Goal: Information Seeking & Learning: Learn about a topic

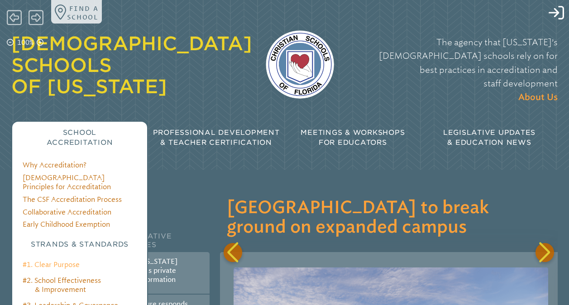
click at [53, 261] on link "#1. Clear Purpose" at bounding box center [51, 265] width 57 height 8
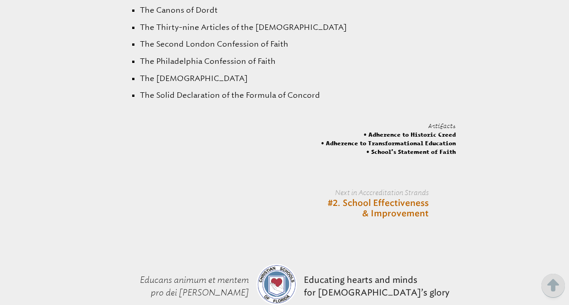
scroll to position [1954, 0]
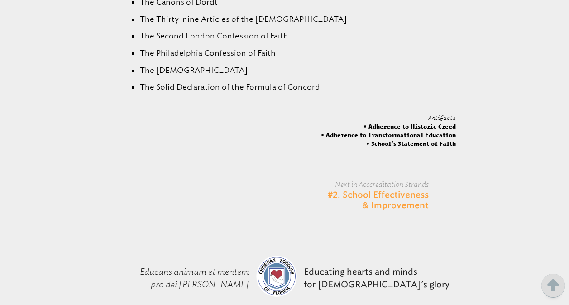
click at [395, 190] on link "#2. School Effectiveness & Improvement" at bounding box center [366, 200] width 123 height 21
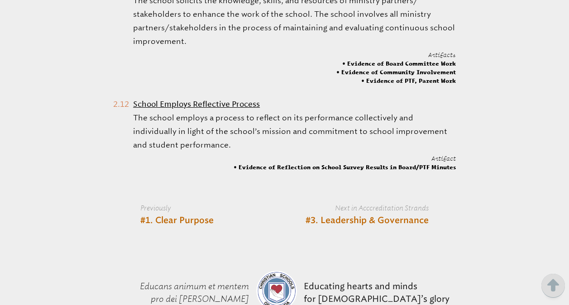
scroll to position [1645, 0]
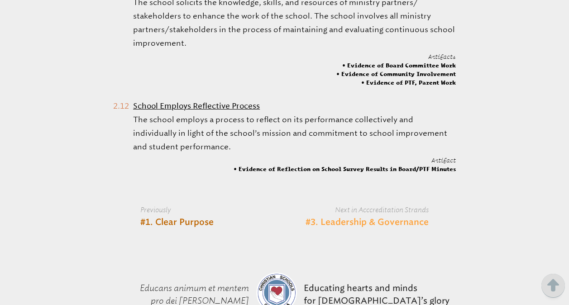
click at [375, 224] on link "#3. Leadership & Governance" at bounding box center [367, 222] width 123 height 11
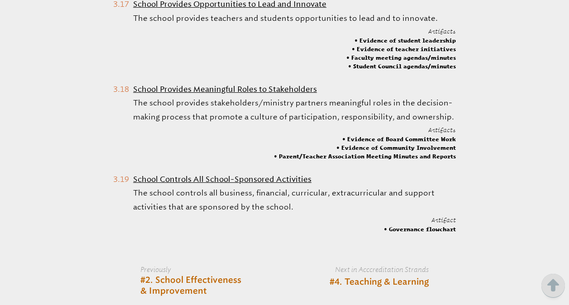
scroll to position [2075, 0]
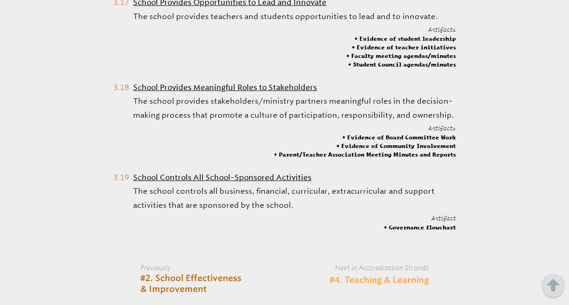
click at [386, 275] on link "#4. Teaching & Learning" at bounding box center [379, 280] width 99 height 11
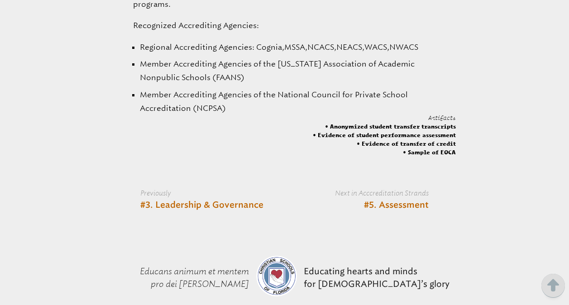
scroll to position [1961, 0]
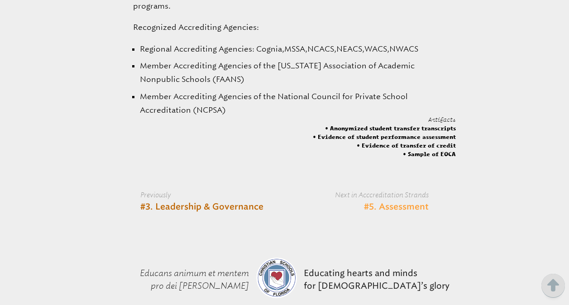
click at [416, 202] on link "#5. Assessment" at bounding box center [396, 207] width 65 height 11
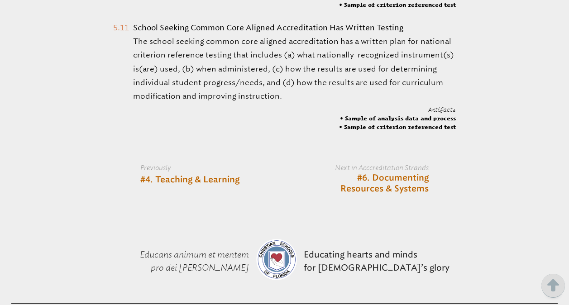
scroll to position [1501, 0]
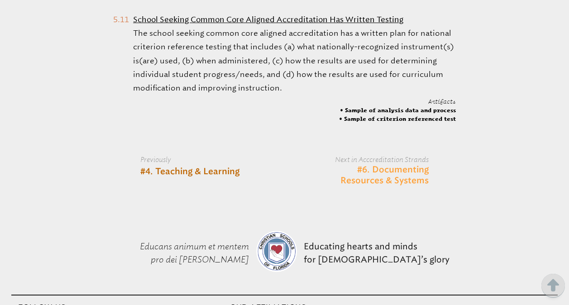
click at [400, 174] on link "#6. Documenting Resources & Systems" at bounding box center [366, 175] width 123 height 21
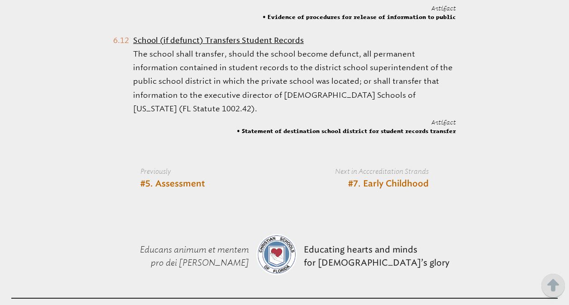
scroll to position [1661, 0]
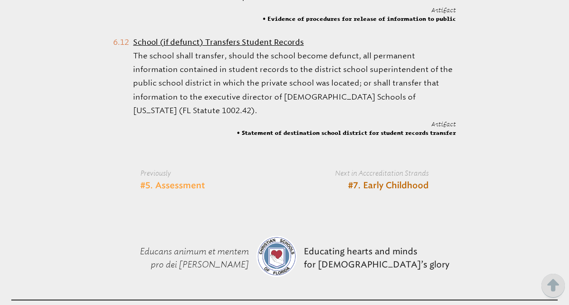
click at [189, 181] on link "#5. Assessment" at bounding box center [172, 186] width 65 height 11
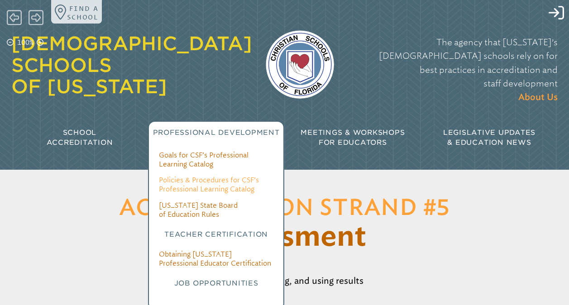
click at [207, 176] on link "Policies & Procedures for CSF’s Professional Learning Catalog" at bounding box center [209, 184] width 100 height 17
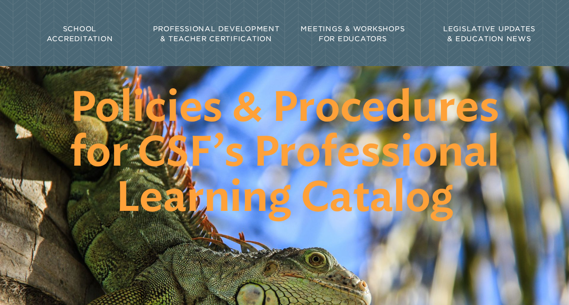
scroll to position [113, 0]
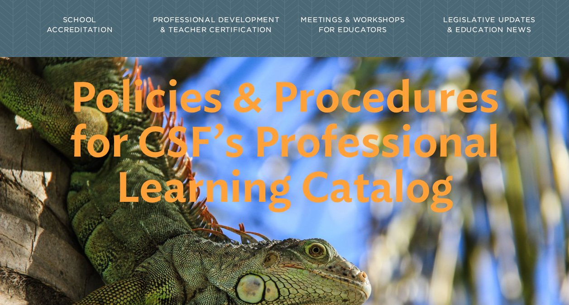
click at [75, 16] on div "School Accreditation" at bounding box center [79, 25] width 137 height 34
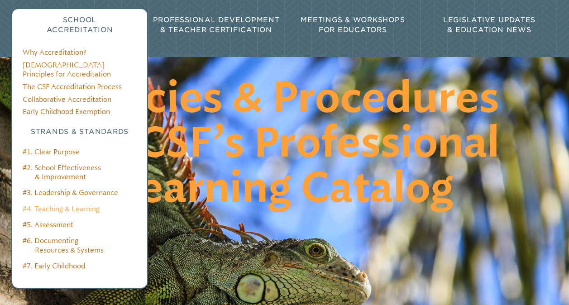
click at [63, 205] on link "#4. Teaching & Learning" at bounding box center [61, 209] width 77 height 8
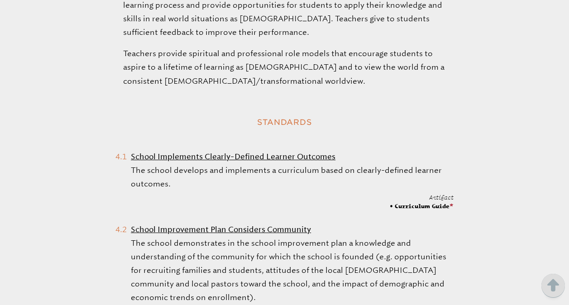
scroll to position [438, 0]
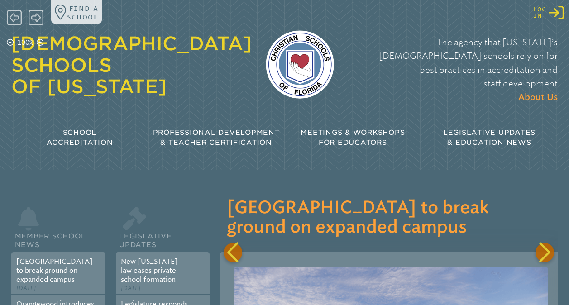
click at [556, 16] on icon at bounding box center [556, 13] width 15 height 14
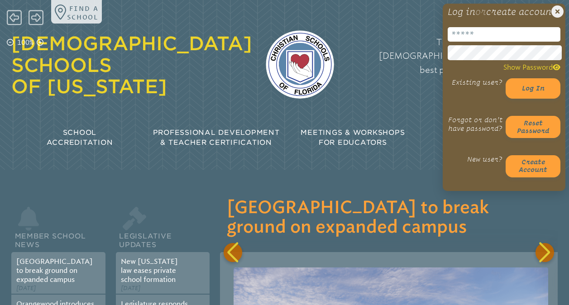
click at [470, 42] on input "email" at bounding box center [504, 34] width 113 height 14
type input "**********"
click at [535, 97] on button "Log in" at bounding box center [533, 88] width 55 height 20
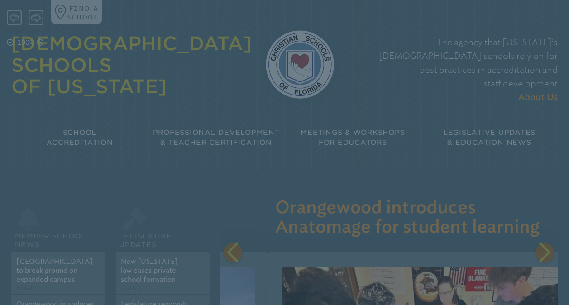
scroll to position [0, 334]
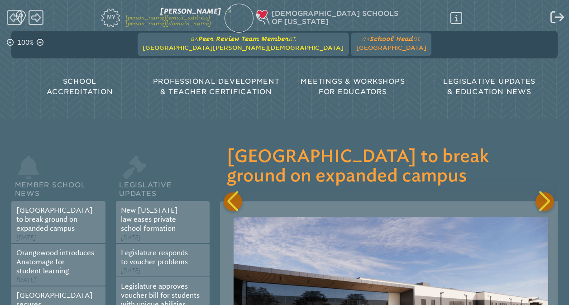
click at [257, 43] on span "Peer Review Team Member" at bounding box center [243, 39] width 91 height 8
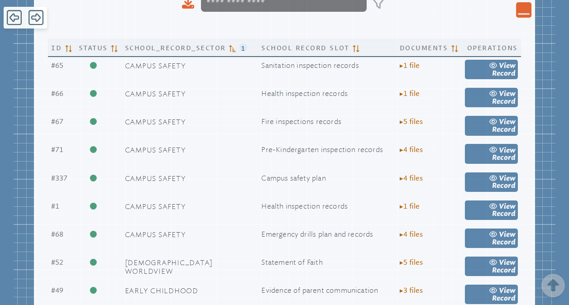
scroll to position [371, 0]
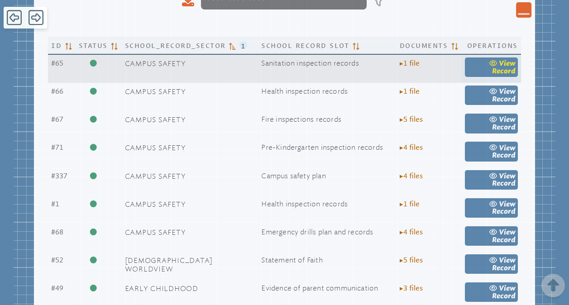
click at [503, 73] on span "Record" at bounding box center [504, 71] width 24 height 8
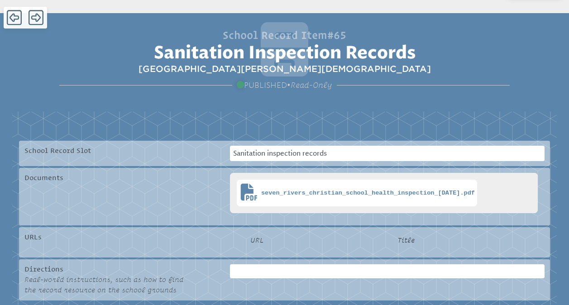
scroll to position [134, 0]
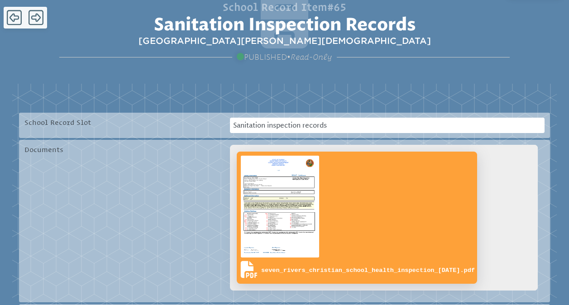
click at [298, 224] on img at bounding box center [280, 207] width 82 height 106
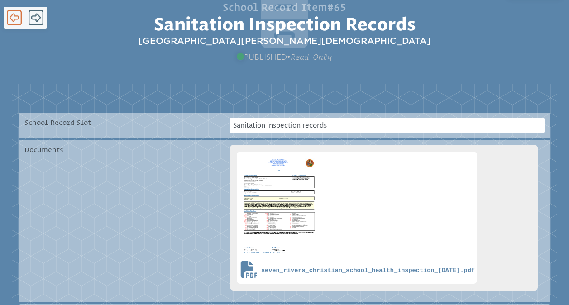
click at [14, 19] on icon at bounding box center [14, 17] width 15 height 17
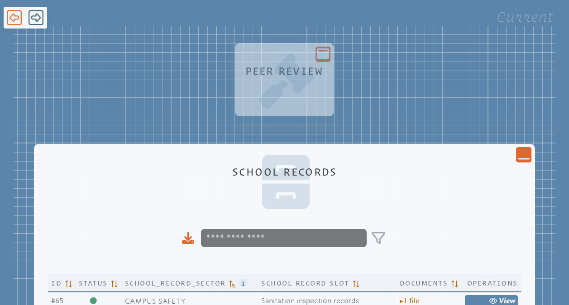
scroll to position [371, 0]
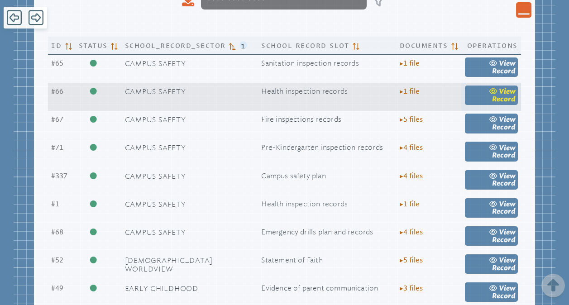
click at [490, 94] on icon at bounding box center [494, 91] width 8 height 6
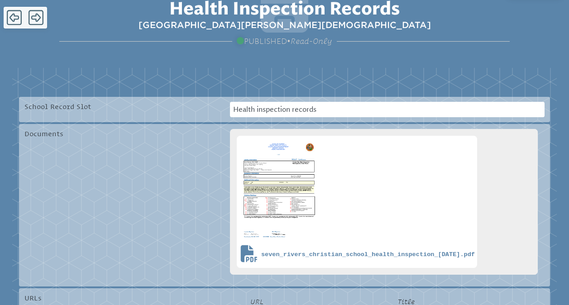
scroll to position [152, 0]
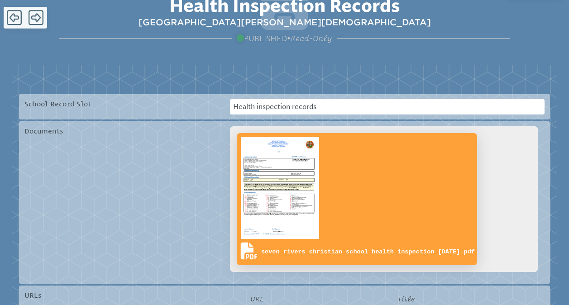
click at [282, 193] on img at bounding box center [280, 188] width 82 height 106
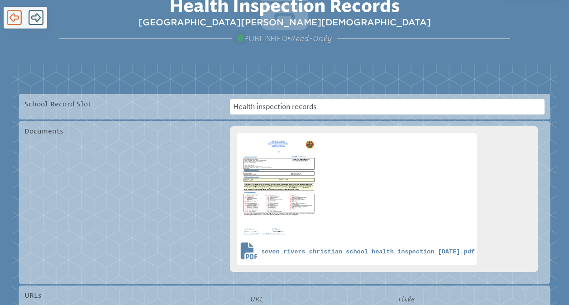
click at [14, 19] on icon at bounding box center [14, 17] width 15 height 15
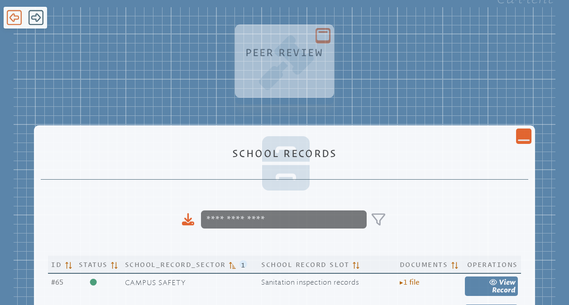
scroll to position [371, 0]
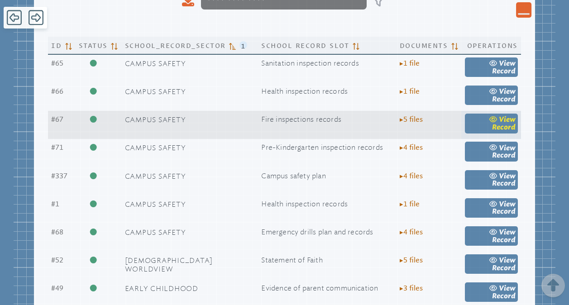
click at [505, 124] on span "view" at bounding box center [507, 119] width 17 height 8
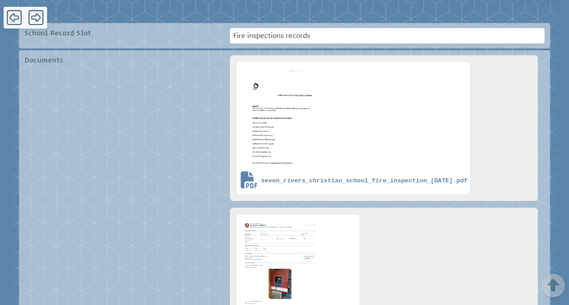
scroll to position [227, 0]
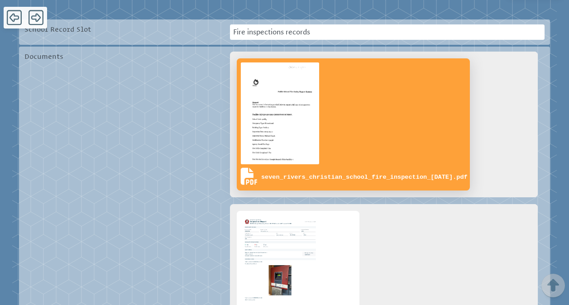
click at [287, 127] on img at bounding box center [280, 114] width 82 height 106
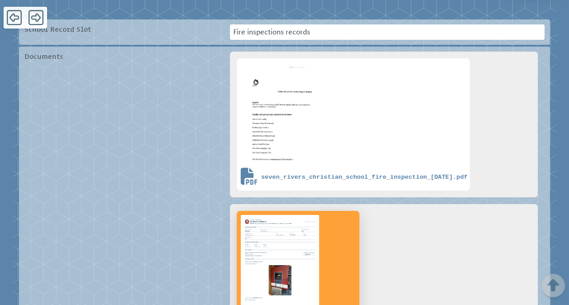
click at [327, 253] on link "inspectionreport_(003).pdf" at bounding box center [298, 277] width 123 height 132
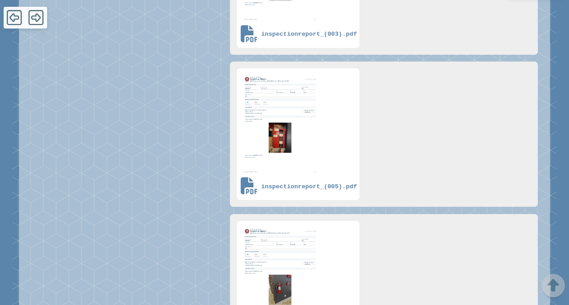
scroll to position [531, 0]
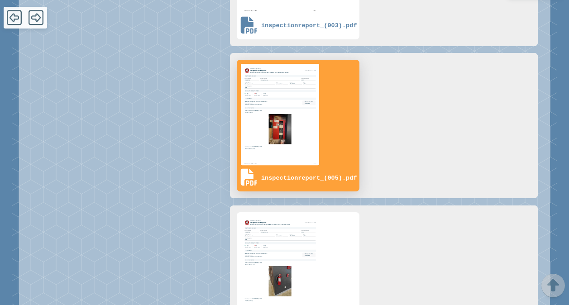
click at [339, 131] on link "inspectionreport_(005).pdf" at bounding box center [298, 126] width 123 height 132
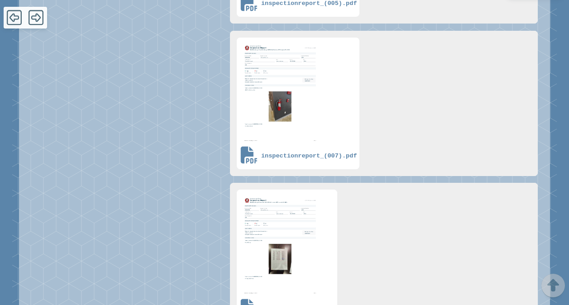
scroll to position [727, 0]
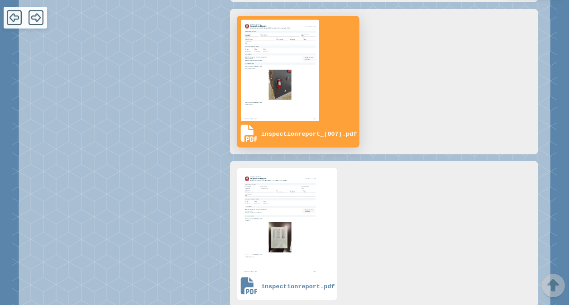
click at [340, 101] on link "inspectionreport_(007).pdf" at bounding box center [298, 82] width 123 height 132
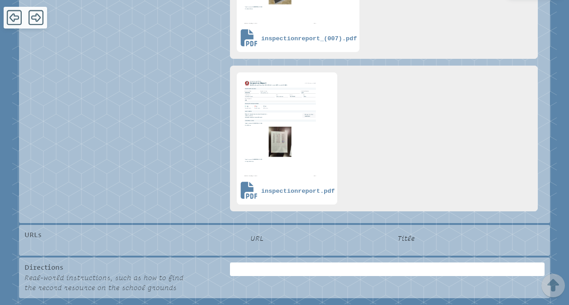
scroll to position [824, 0]
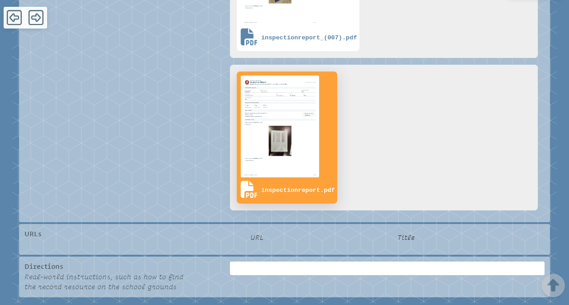
click at [322, 155] on link "inspectionreport.pdf" at bounding box center [287, 138] width 101 height 132
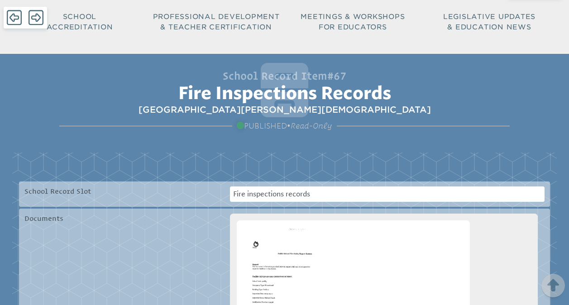
scroll to position [0, 0]
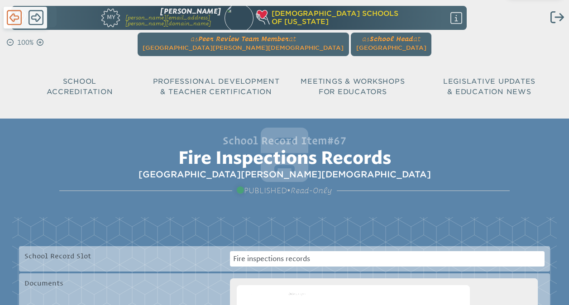
click at [9, 19] on icon at bounding box center [14, 17] width 15 height 17
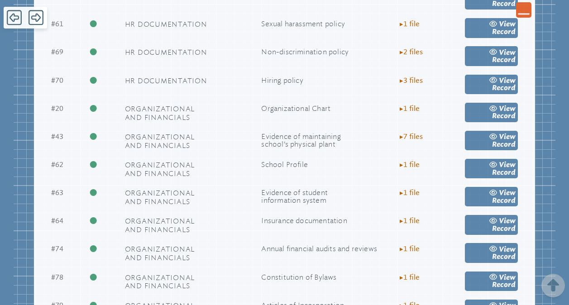
scroll to position [857, 0]
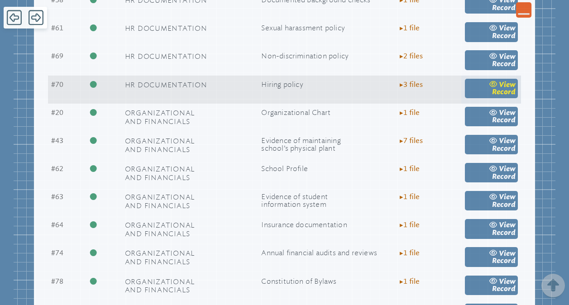
click at [484, 98] on link "view Record" at bounding box center [491, 88] width 53 height 19
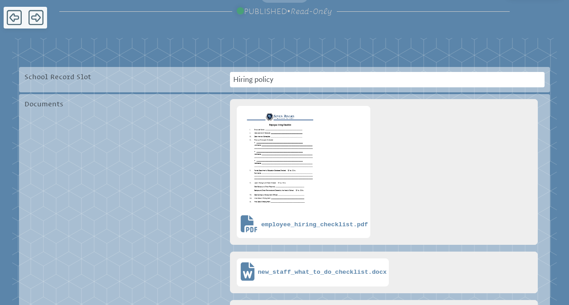
scroll to position [181, 0]
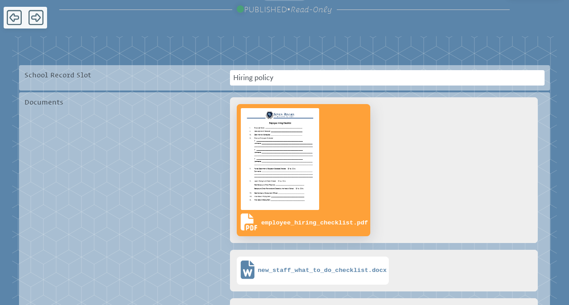
click at [342, 147] on link "employee_hiring_checklist.pdf" at bounding box center [304, 170] width 134 height 132
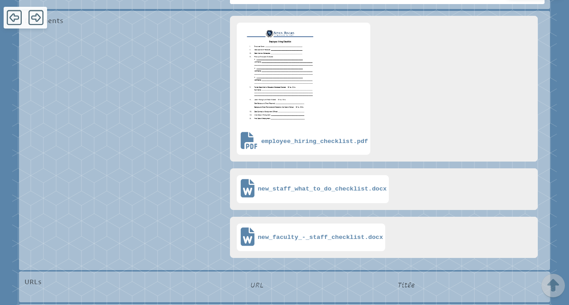
scroll to position [294, 0]
